Goal: Transaction & Acquisition: Book appointment/travel/reservation

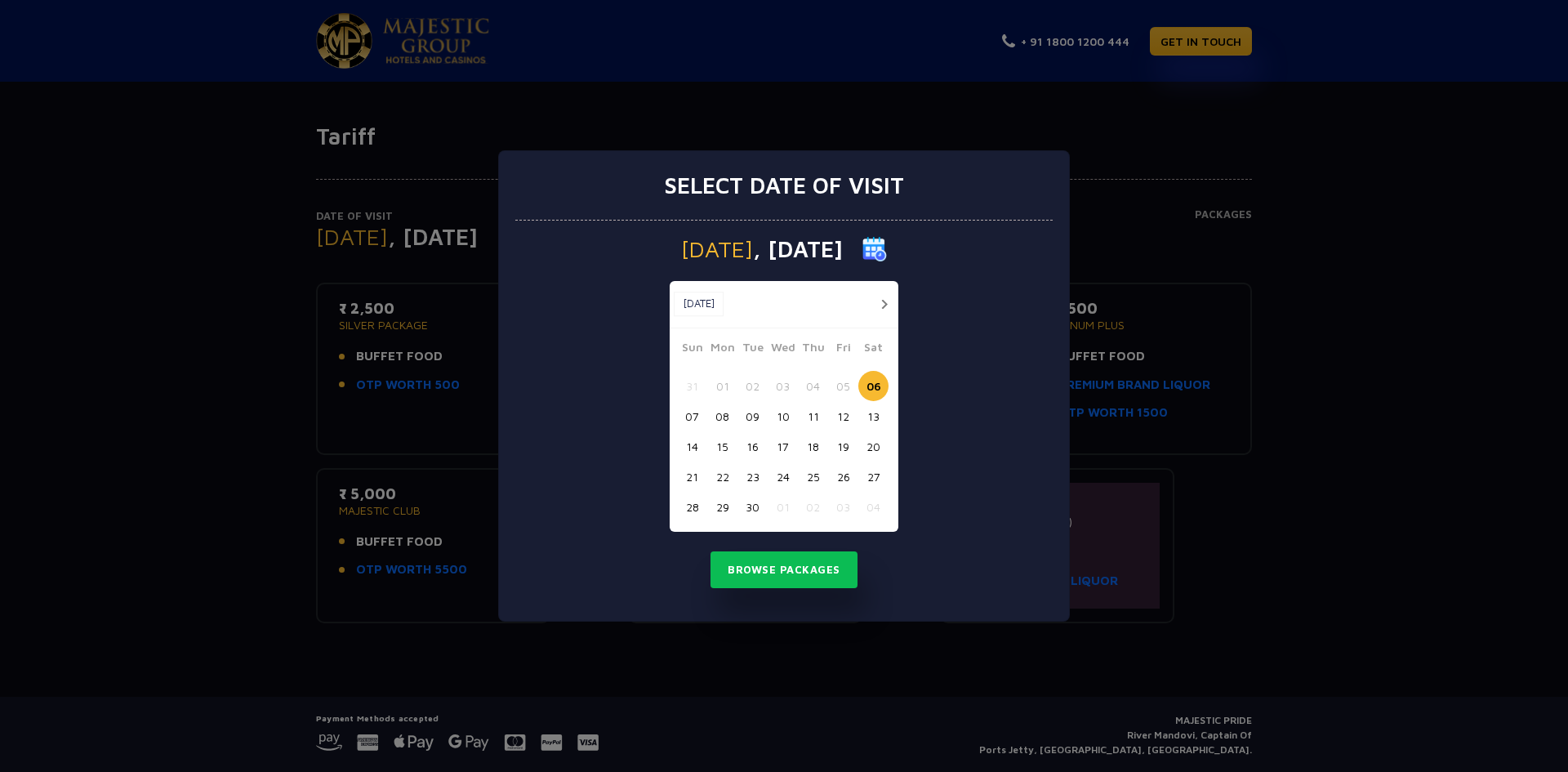
click at [713, 419] on button "08" at bounding box center [723, 416] width 30 height 31
drag, startPoint x: 713, startPoint y: 419, endPoint x: 753, endPoint y: 418, distance: 40.0
click at [753, 418] on button "09" at bounding box center [752, 416] width 30 height 31
click at [821, 486] on button "25" at bounding box center [813, 477] width 30 height 31
click at [888, 303] on button "button" at bounding box center [884, 304] width 20 height 20
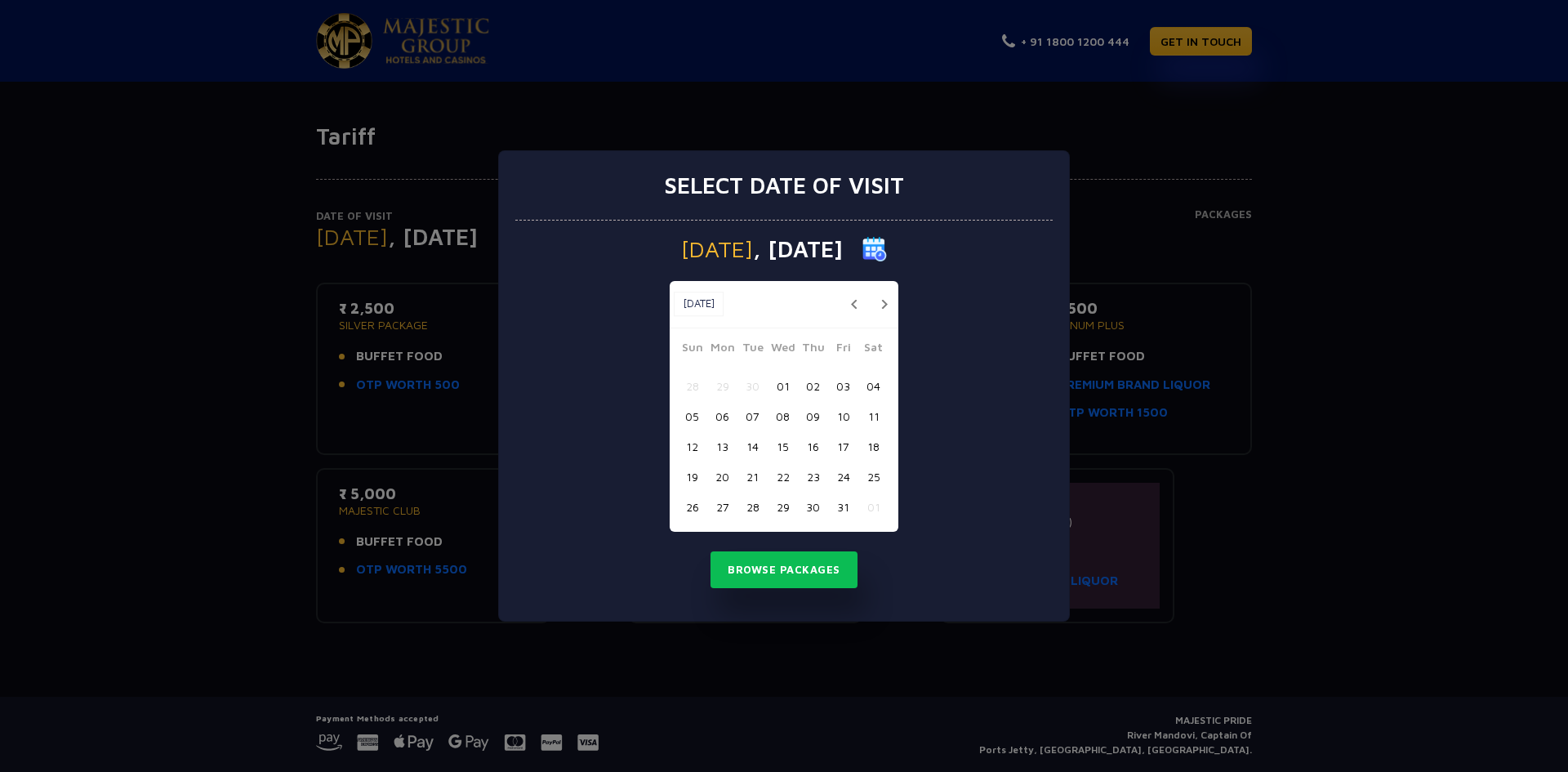
click at [784, 508] on button "29" at bounding box center [783, 507] width 30 height 31
click at [806, 553] on button "Browse Packages" at bounding box center [784, 570] width 147 height 37
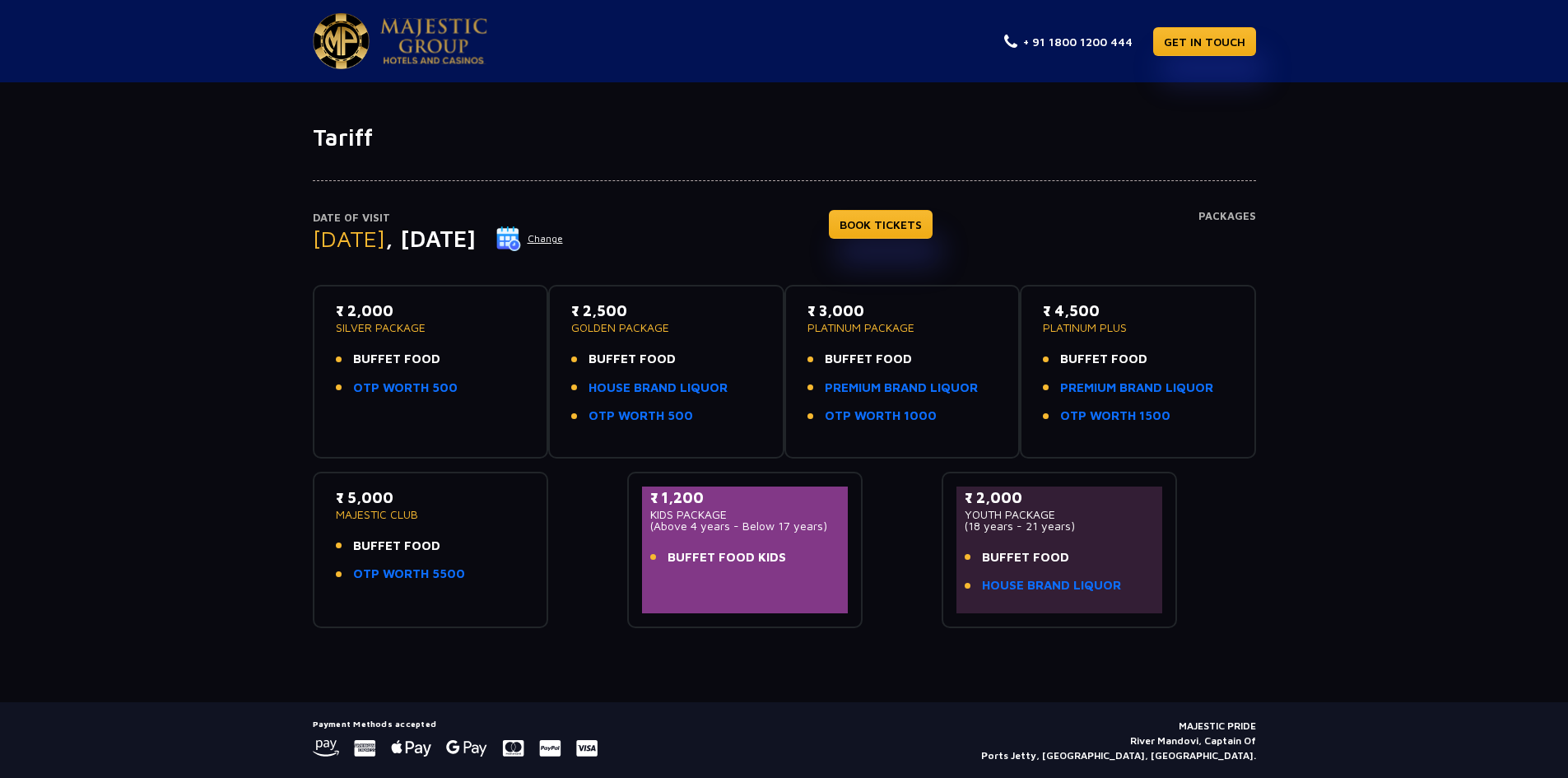
drag, startPoint x: 418, startPoint y: 513, endPoint x: 290, endPoint y: 478, distance: 132.7
click at [290, 478] on div "Date of Visit [DATE] Change BOOK TICKETS Packages ₹ 2,000 SILVER PACKAGE BUFFET…" at bounding box center [784, 389] width 1568 height 477
click at [363, 493] on p "₹ 5,000" at bounding box center [430, 498] width 190 height 22
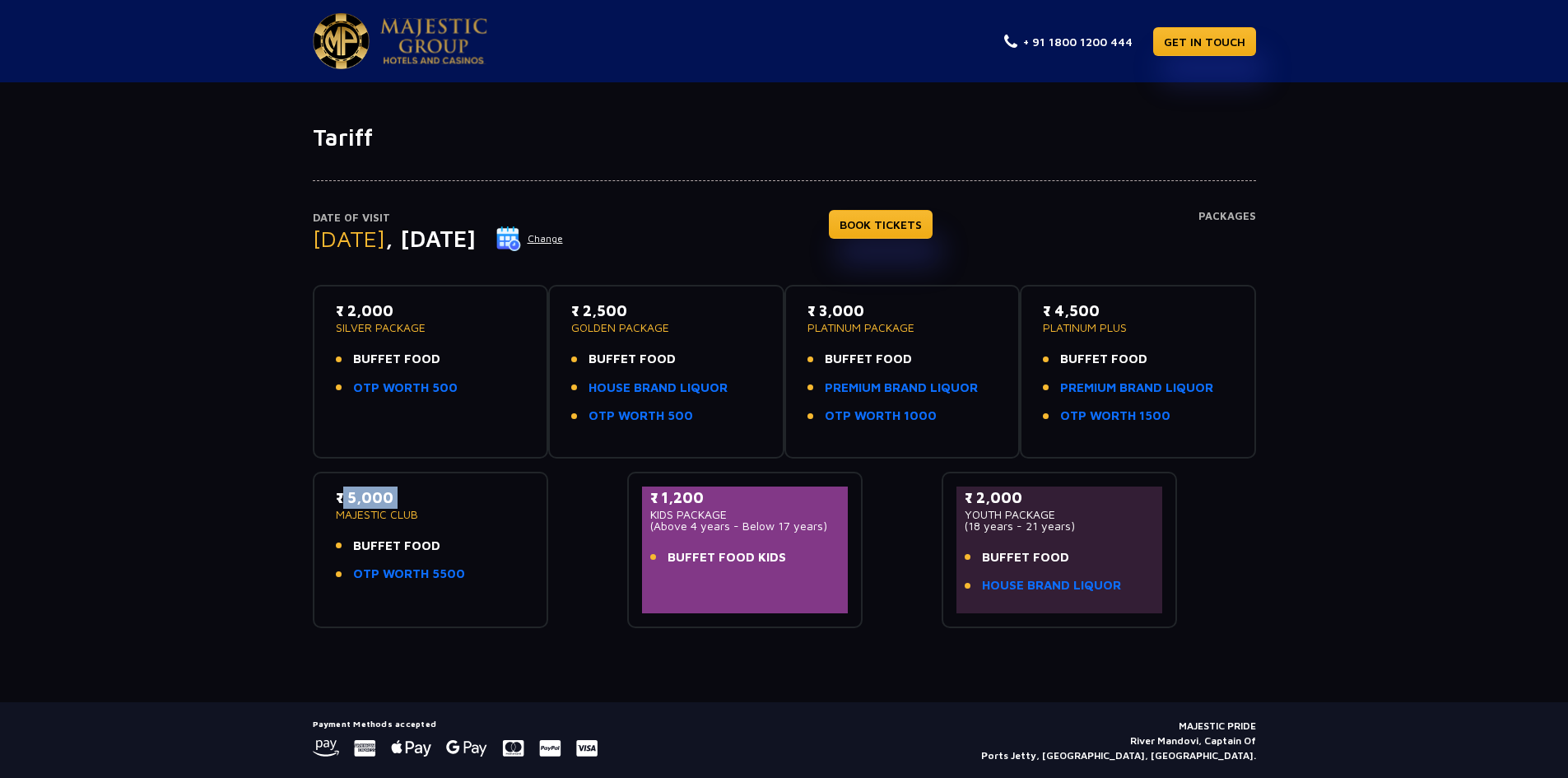
click at [429, 506] on p "₹ 5,000" at bounding box center [430, 498] width 190 height 22
drag, startPoint x: 429, startPoint y: 506, endPoint x: 307, endPoint y: 503, distance: 122.0
click at [307, 503] on div "Date of Visit [DATE] Change BOOK TICKETS Packages ₹ 2,000 SILVER PACKAGE BUFFET…" at bounding box center [785, 389] width 963 height 477
drag, startPoint x: 489, startPoint y: 524, endPoint x: 303, endPoint y: 494, distance: 188.4
click at [305, 494] on div "Date of Visit [DATE] Change BOOK TICKETS Packages ₹ 2,000 SILVER PACKAGE BUFFET…" at bounding box center [785, 389] width 963 height 477
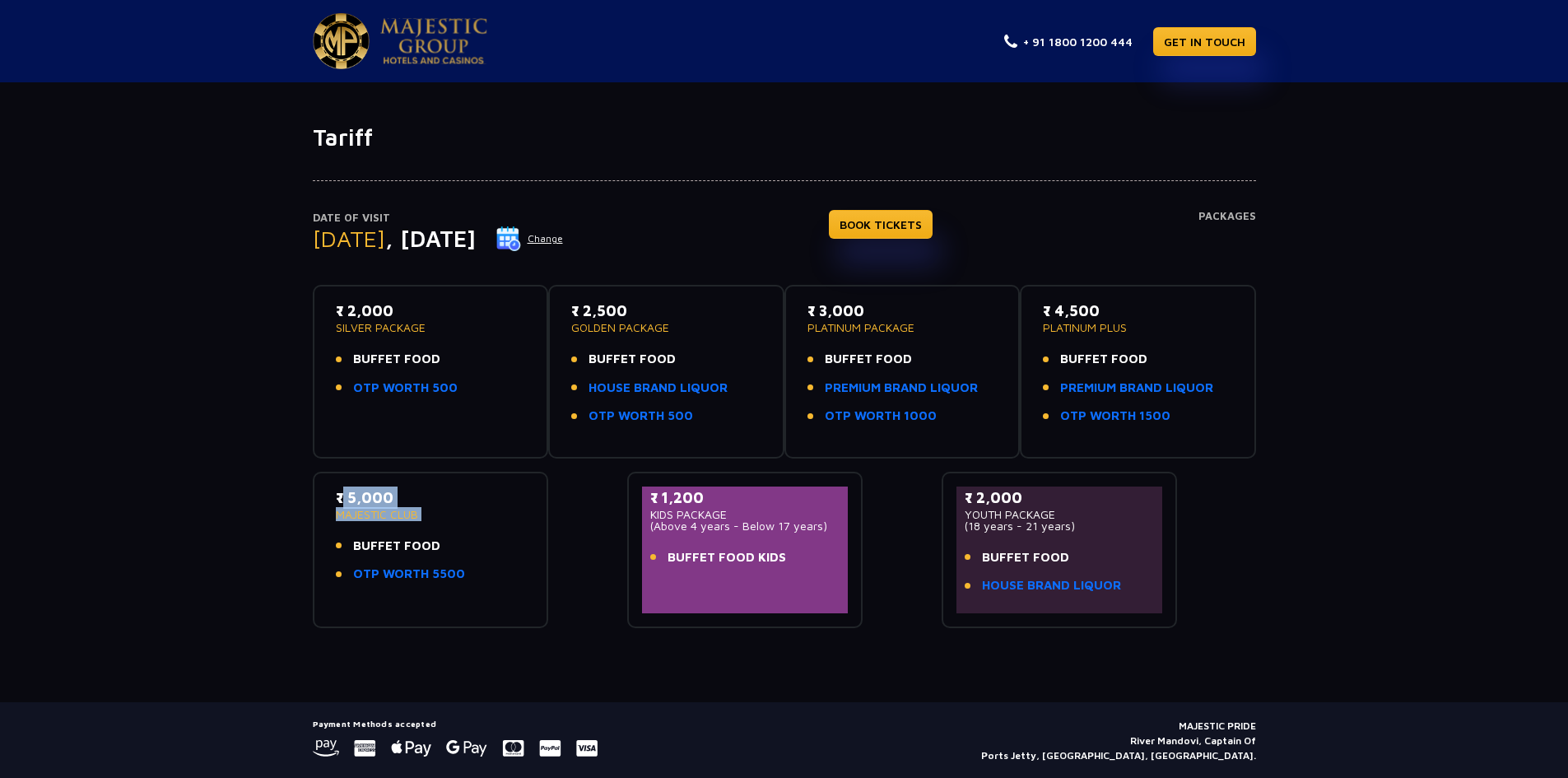
click at [430, 514] on p "MAJESTIC CLUB" at bounding box center [430, 514] width 190 height 11
drag, startPoint x: 383, startPoint y: 504, endPoint x: 331, endPoint y: 500, distance: 52.2
click at [331, 500] on div "₹ 5,000 MAJESTIC CLUB BUFFET FOOD OTP WORTH 5500" at bounding box center [431, 550] width 207 height 126
click at [379, 513] on p "MAJESTIC CLUB" at bounding box center [430, 514] width 190 height 11
click at [406, 519] on p "MAJESTIC CLUB" at bounding box center [430, 514] width 190 height 11
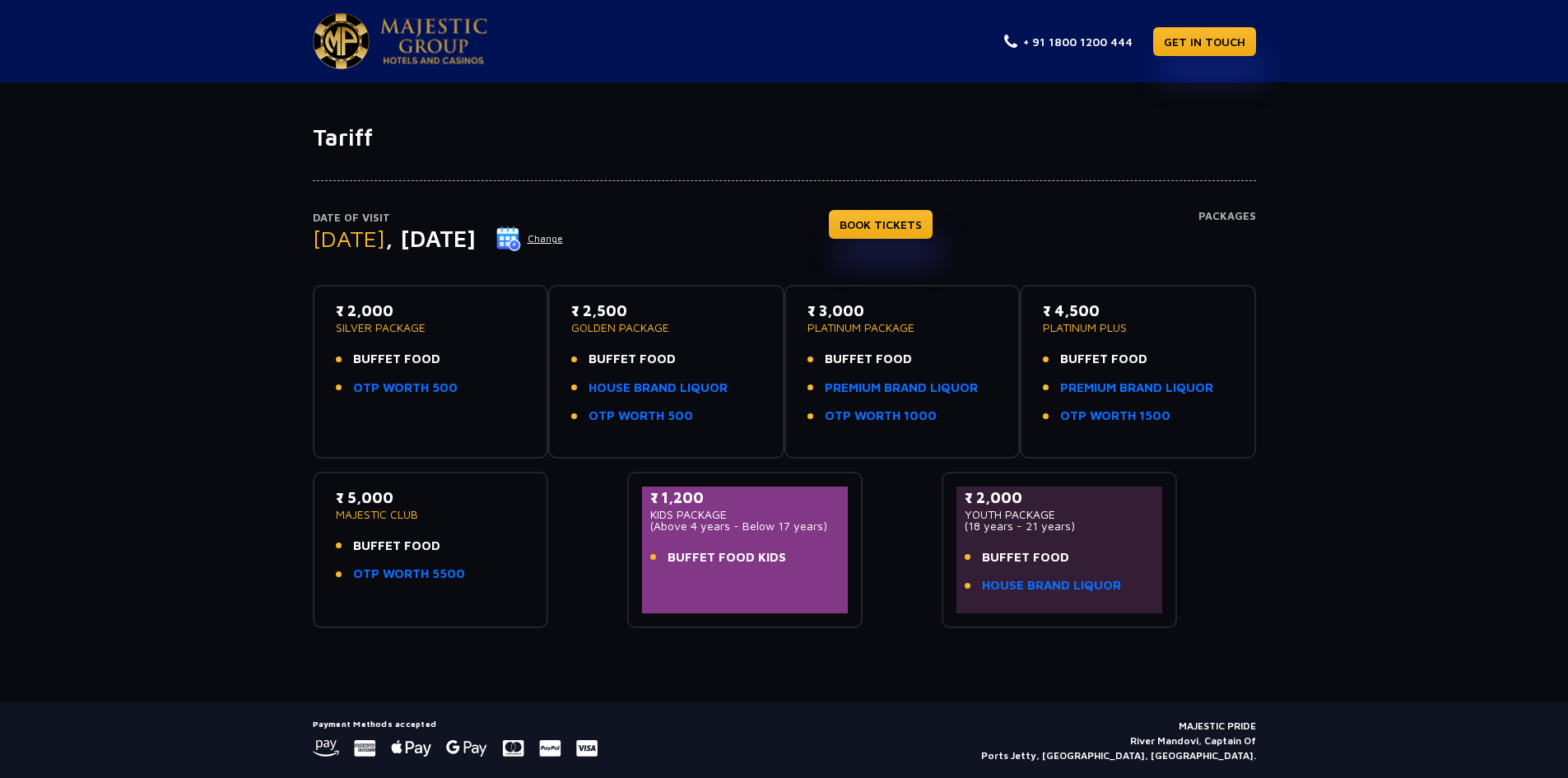
drag, startPoint x: 416, startPoint y: 519, endPoint x: 310, endPoint y: 503, distance: 107.2
click at [310, 503] on div "Date of Visit [DATE] Change BOOK TICKETS Packages ₹ 2,000 SILVER PACKAGE BUFFET…" at bounding box center [785, 389] width 963 height 477
click at [217, 502] on div "Date of Visit [DATE] Change BOOK TICKETS Packages ₹ 2,000 SILVER PACKAGE BUFFET…" at bounding box center [784, 389] width 1568 height 477
drag, startPoint x: 1201, startPoint y: 422, endPoint x: 416, endPoint y: 269, distance: 799.8
click at [416, 269] on div "Date of Visit [DATE] Change BOOK TICKETS Packages ₹ 2,000 SILVER PACKAGE BUFFET…" at bounding box center [785, 389] width 963 height 477
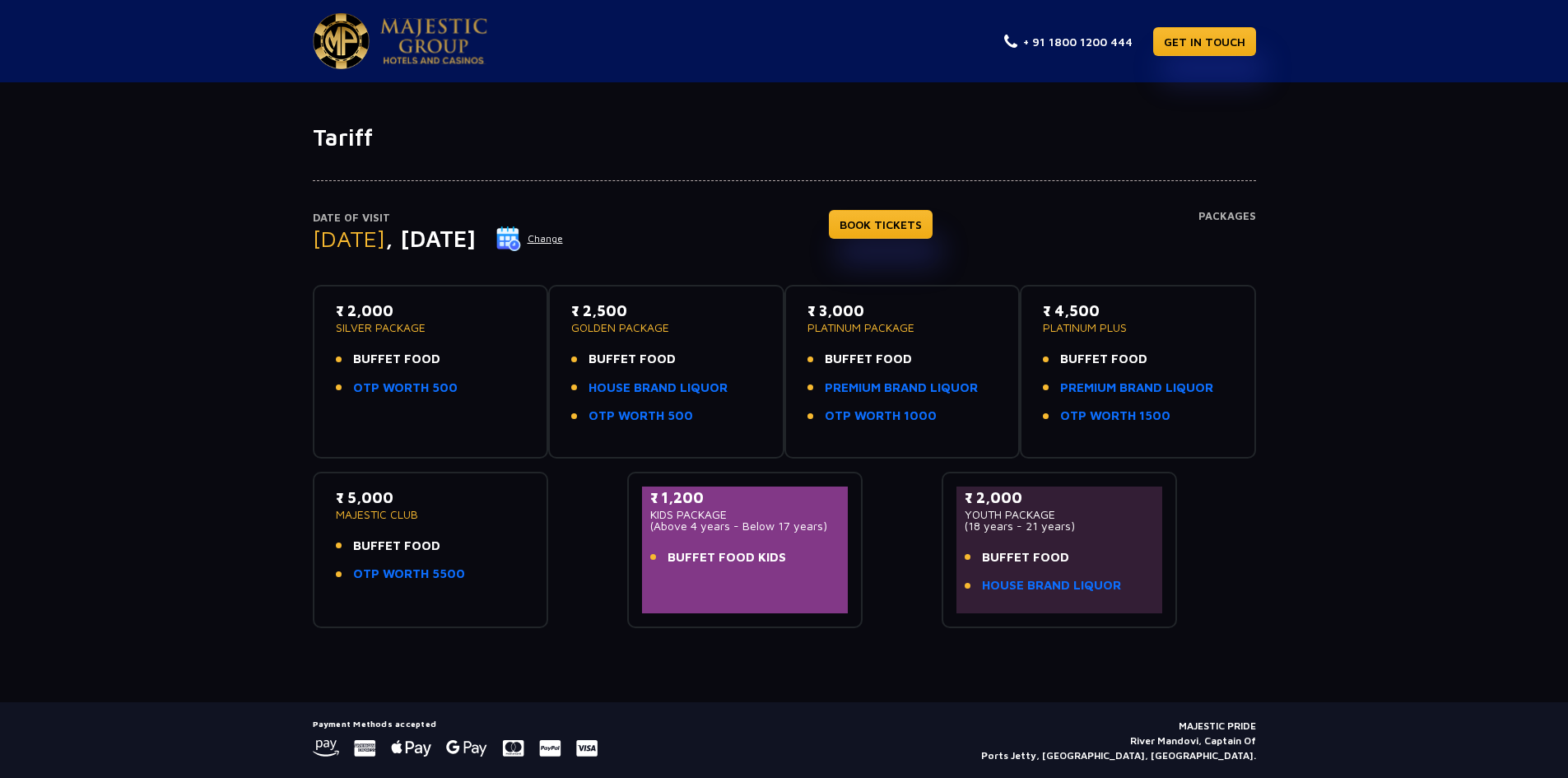
click at [256, 367] on div "Date of Visit [DATE] Change BOOK TICKETS Packages ₹ 2,000 SILVER PACKAGE BUFFET…" at bounding box center [784, 389] width 1568 height 477
drag, startPoint x: 795, startPoint y: 559, endPoint x: 606, endPoint y: 497, distance: 198.9
click at [606, 497] on div "₹ 2,000 SILVER PACKAGE BUFFET FOOD OTP WORTH 500 ₹ 2,500 GOLDEN PACKAGE BUFFET …" at bounding box center [784, 449] width 944 height 356
click at [797, 587] on div "₹ 1,200 KIDS PACKAGE (Above 4 years - Below 17 years) BUFFET FOOD KIDS" at bounding box center [746, 550] width 207 height 126
drag, startPoint x: 801, startPoint y: 575, endPoint x: 636, endPoint y: 504, distance: 179.6
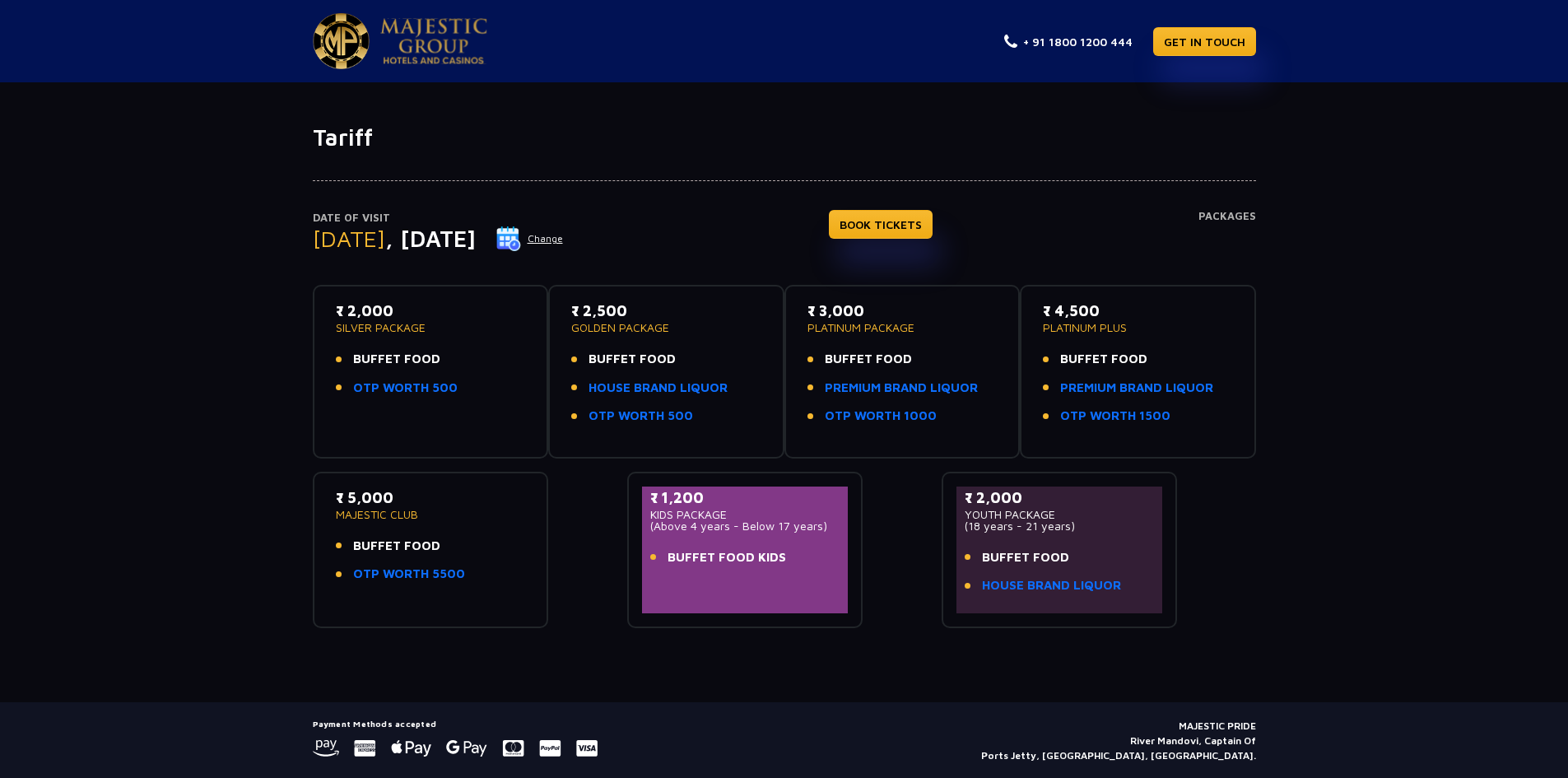
click at [636, 504] on div "₹ 1,200 KIDS PACKAGE (Above 4 years - Below 17 years) BUFFET FOOD KIDS" at bounding box center [746, 549] width 237 height 156
click at [779, 638] on div "Tariff Date of Visit [DATE] Change BOOK TICKETS Packages ₹ 2,000 SILVER PACKAGE…" at bounding box center [784, 413] width 1568 height 579
click at [412, 562] on ul "BUFFET FOOD OTP WORTH 5500" at bounding box center [430, 559] width 190 height 47
click at [412, 576] on link "OTP WORTH 5500" at bounding box center [409, 574] width 112 height 19
